Goal: Ask a question

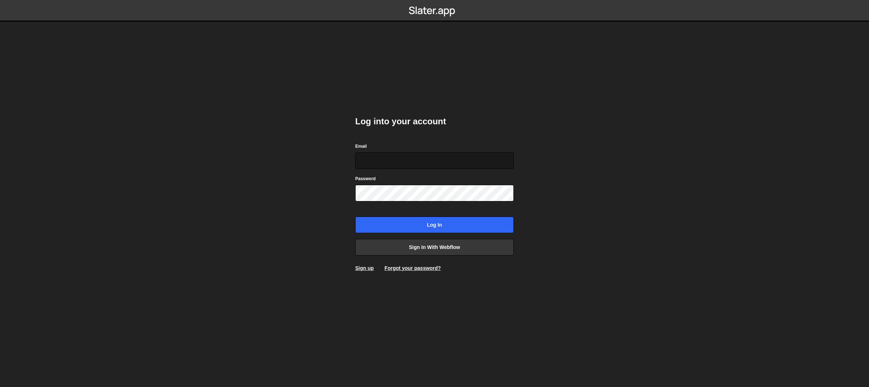
click at [387, 168] on input "Email" at bounding box center [434, 160] width 159 height 17
type input "goranv91+figurscout@gmail.com"
click at [412, 227] on input "Log in" at bounding box center [434, 225] width 159 height 17
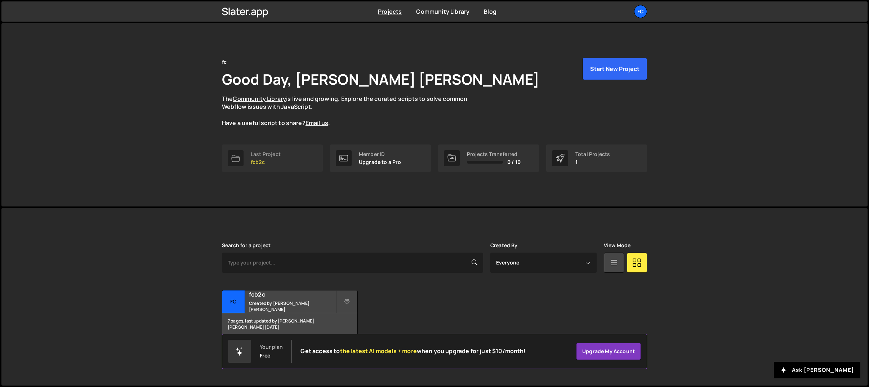
click at [258, 164] on p "fcb2c" at bounding box center [266, 162] width 30 height 6
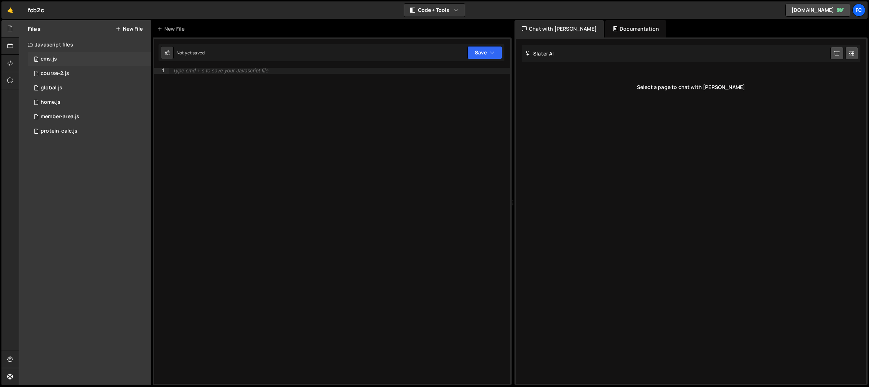
click at [66, 59] on div "2 cms.js 0" at bounding box center [90, 59] width 124 height 14
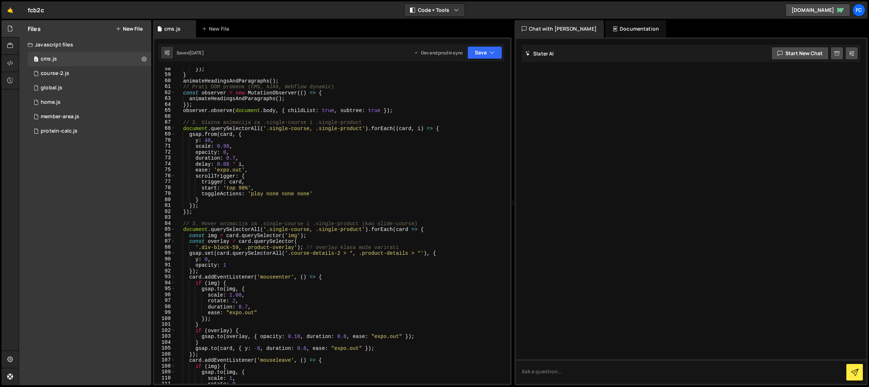
scroll to position [467, 0]
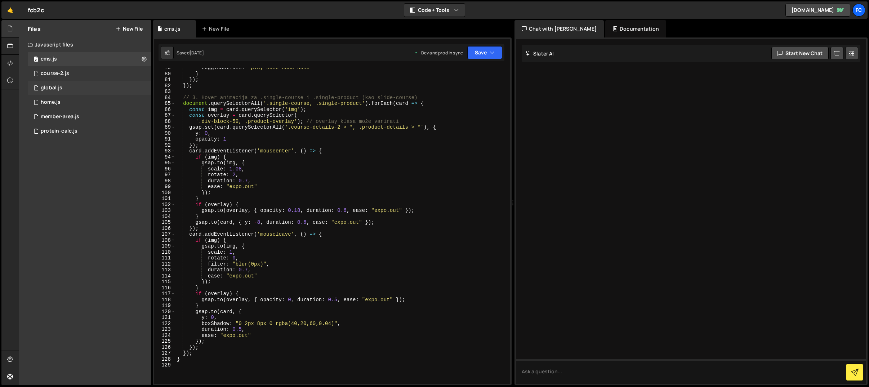
click at [62, 87] on div "1 global.js 0" at bounding box center [90, 88] width 124 height 14
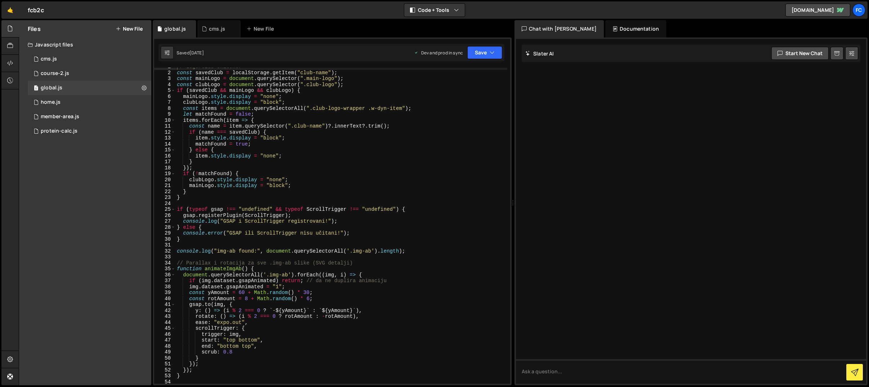
scroll to position [0, 0]
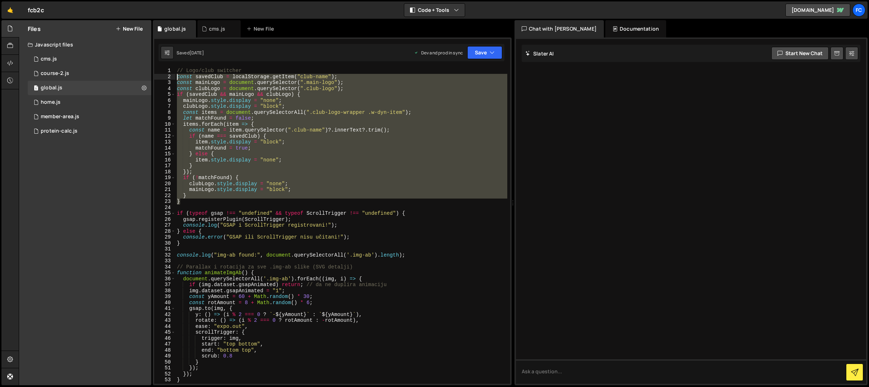
drag, startPoint x: 191, startPoint y: 202, endPoint x: 165, endPoint y: 75, distance: 129.5
click at [165, 75] on div "} 1 2 3 4 5 6 7 8 9 10 11 12 13 14 15 16 17 18 19 20 21 22 23 24 25 26 27 28 29…" at bounding box center [332, 226] width 356 height 316
type textarea "const savedClub = localStorage.getItem("club-name"); const mainLogo = document.…"
click at [555, 367] on textarea at bounding box center [691, 371] width 350 height 25
paste textarea "const savedClub = localStorage.getItem("club-name"); const mainLogo = document.…"
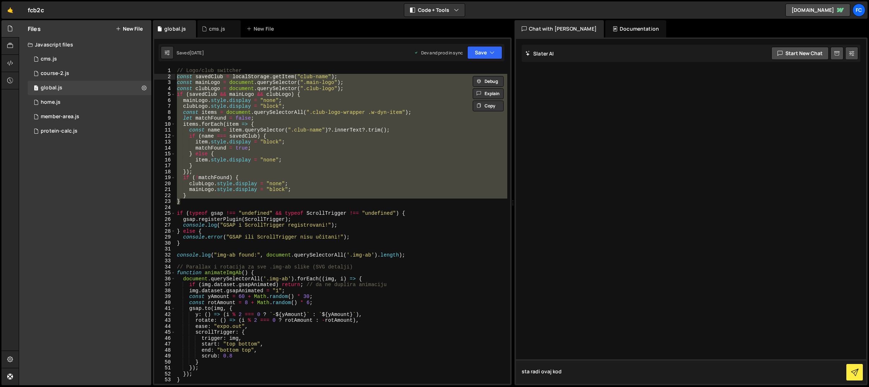
type textarea "sta radi ovaj kod const savedClub = localStorage.getItem("club-name"); const ma…"
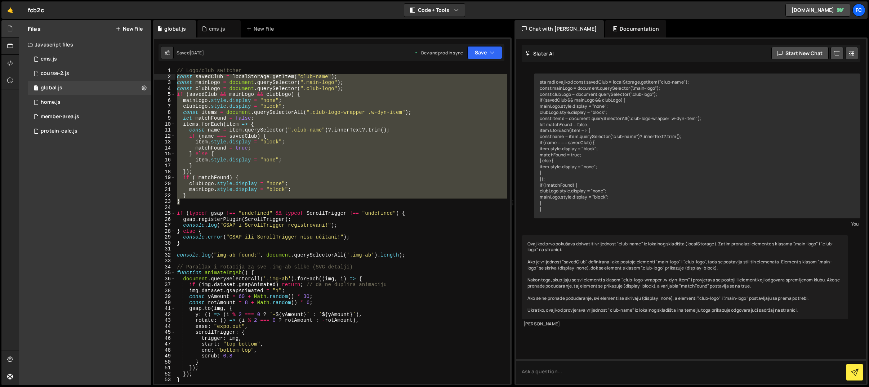
click at [194, 200] on div "// Logo/club switcher const savedClub = localStorage . getItem ( "club-name" ) …" at bounding box center [342, 226] width 332 height 316
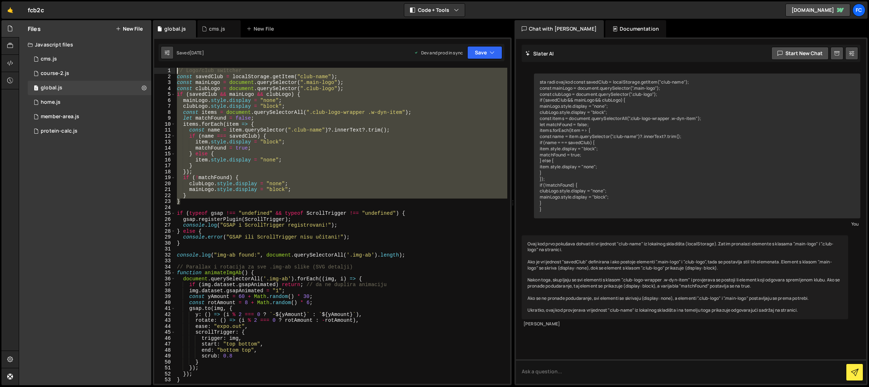
drag, startPoint x: 186, startPoint y: 201, endPoint x: 162, endPoint y: 56, distance: 147.2
click at [162, 56] on div "Debug Explain Copy global.js cms.js New File Saved [DATE] Dev and prod in sync …" at bounding box center [332, 202] width 359 height 365
type textarea "// Logo/club switcher const savedClub = localStorage.getItem("club-name");"
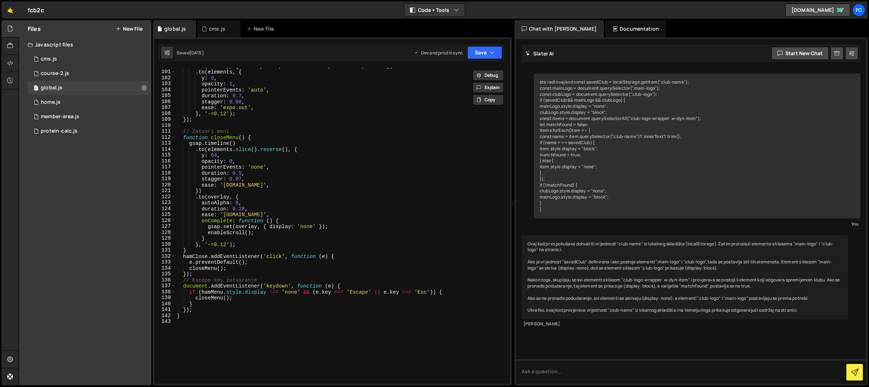
scroll to position [690, 0]
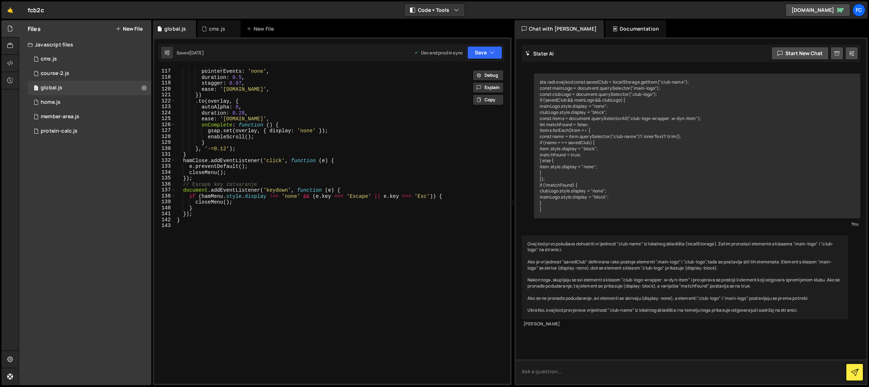
click at [567, 369] on textarea at bounding box center [691, 371] width 350 height 25
paste textarea "[URL][DOMAIN_NAME]"
type textarea "a da [PERSON_NAME] kod iz linka uzima nesto ako ovako napravim [URL][DOMAIN_NAM…"
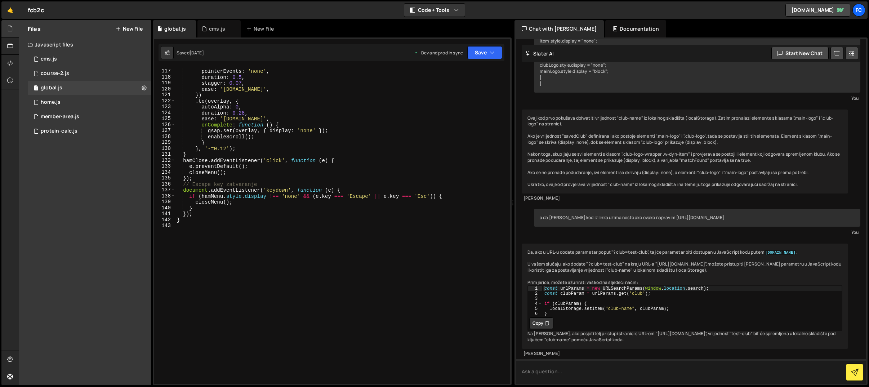
scroll to position [144, 0]
